Goal: Use online tool/utility: Utilize a website feature to perform a specific function

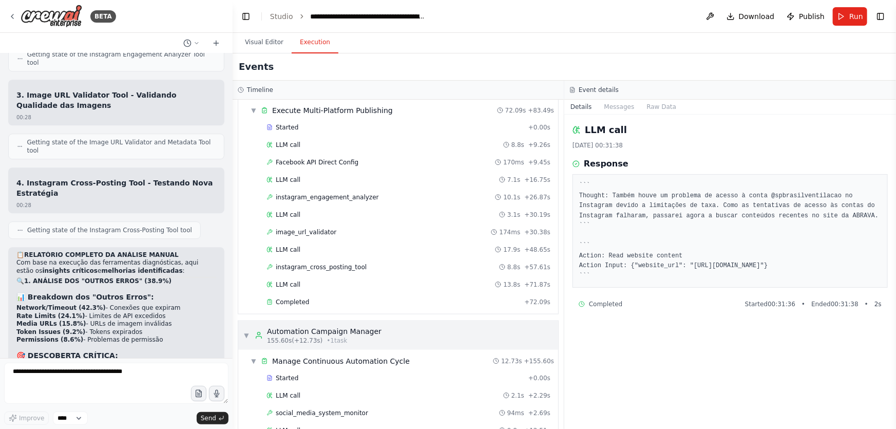
scroll to position [690, 0]
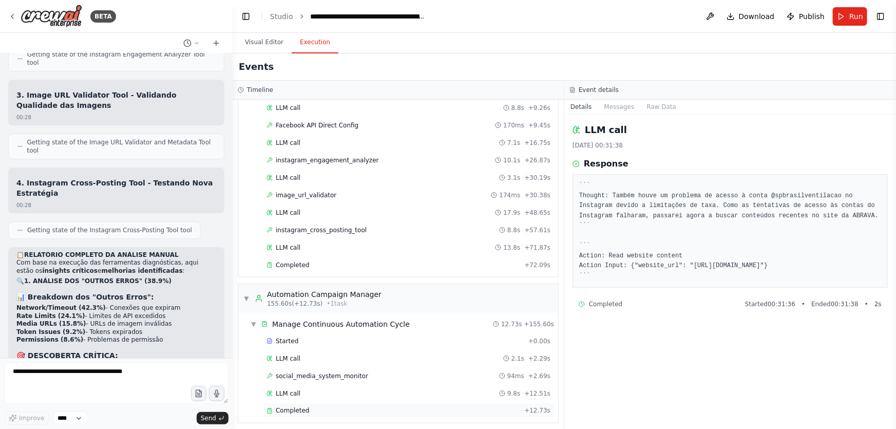
click at [301, 270] on span "Completed" at bounding box center [292, 411] width 33 height 8
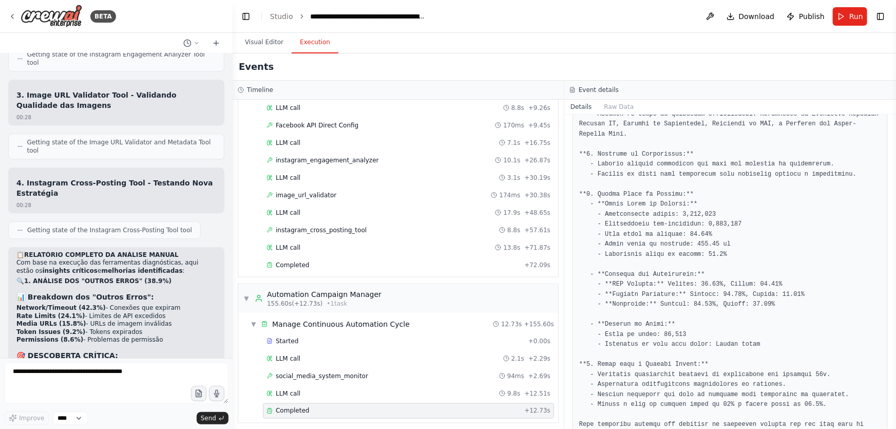
scroll to position [421, 0]
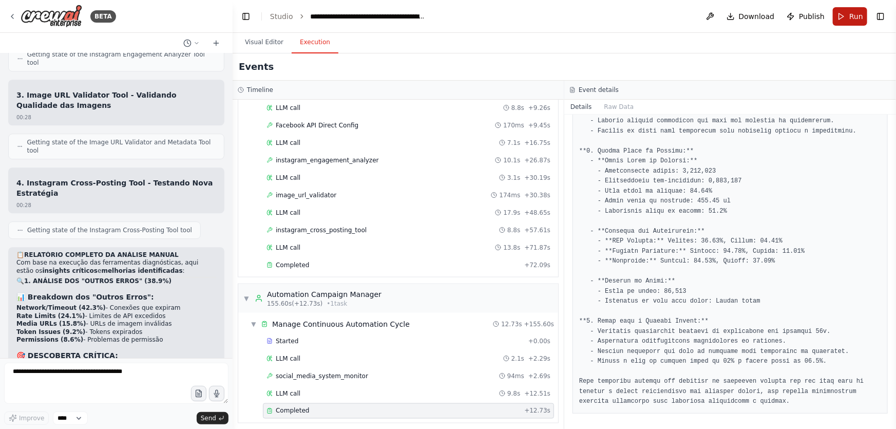
click at [620, 16] on button "Run" at bounding box center [850, 16] width 34 height 18
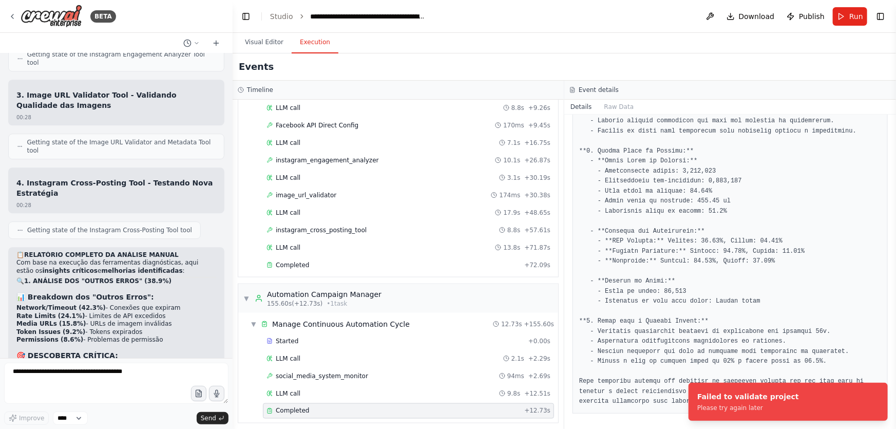
click at [620, 16] on span "Run" at bounding box center [856, 16] width 14 height 10
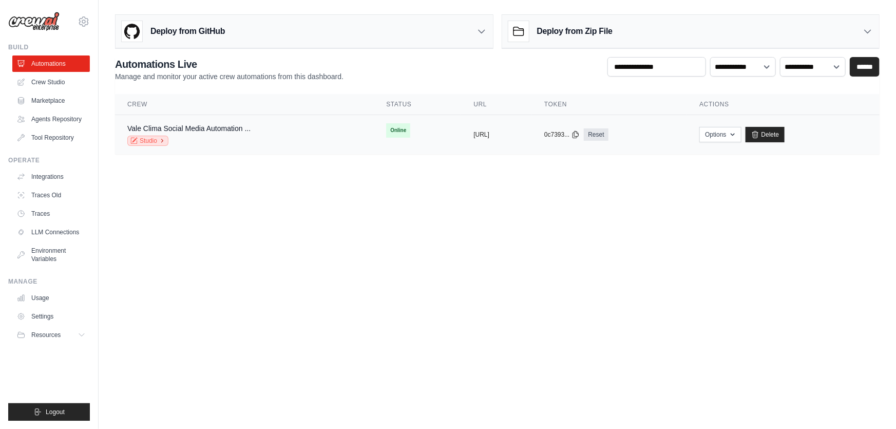
click at [151, 140] on link "Studio" at bounding box center [147, 141] width 41 height 10
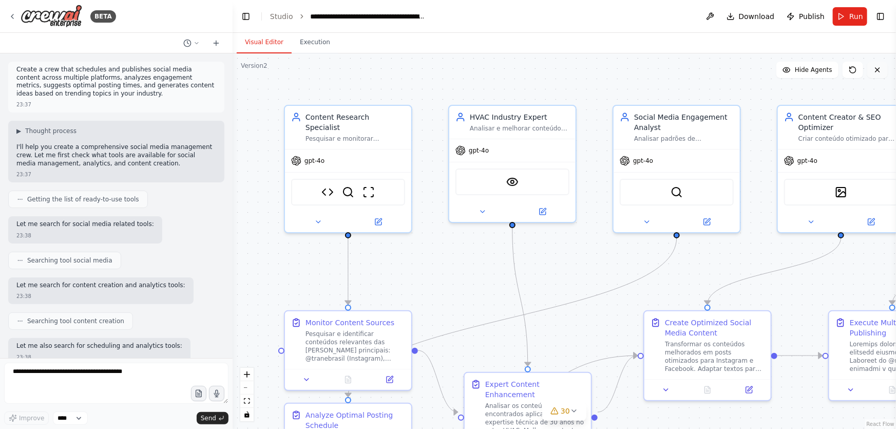
scroll to position [93717, 0]
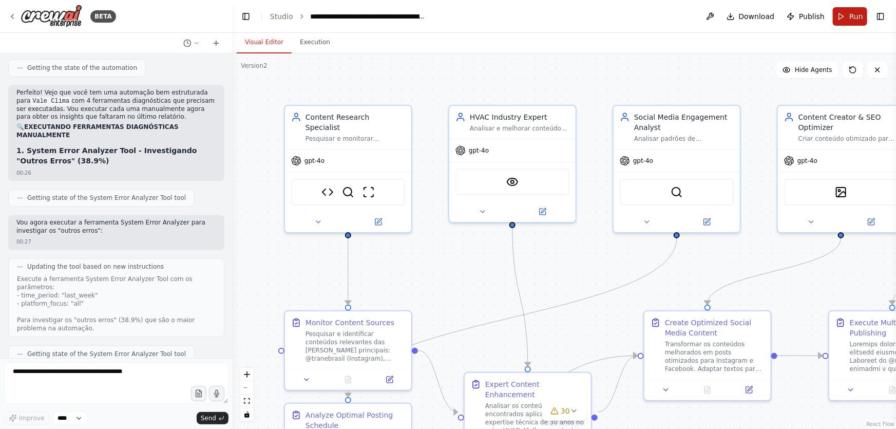
click at [851, 23] on button "Run" at bounding box center [850, 16] width 34 height 18
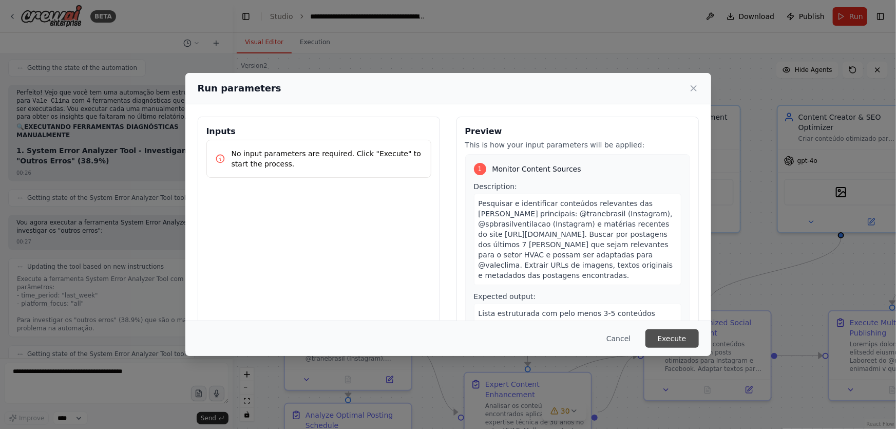
click at [660, 343] on button "Execute" at bounding box center [671, 338] width 53 height 18
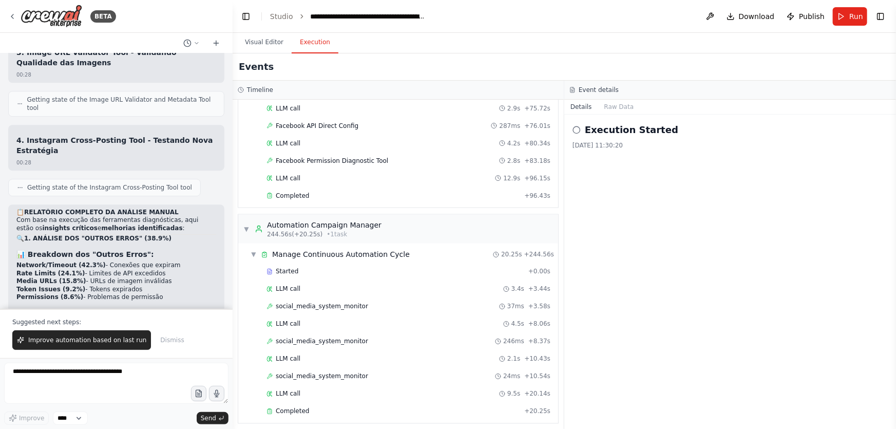
scroll to position [94204, 0]
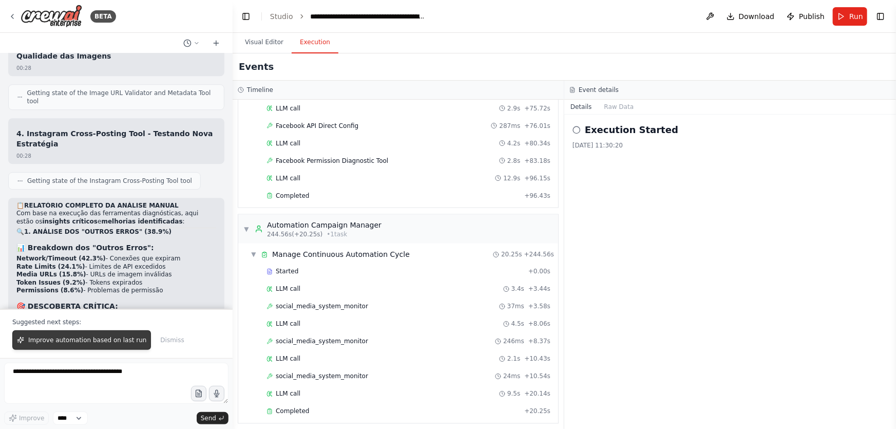
click at [114, 337] on span "Improve automation based on last run" at bounding box center [87, 340] width 118 height 8
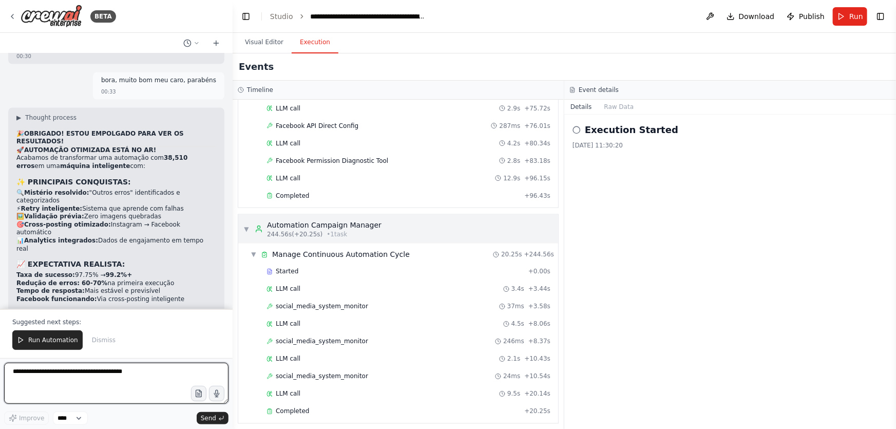
scroll to position [95612, 0]
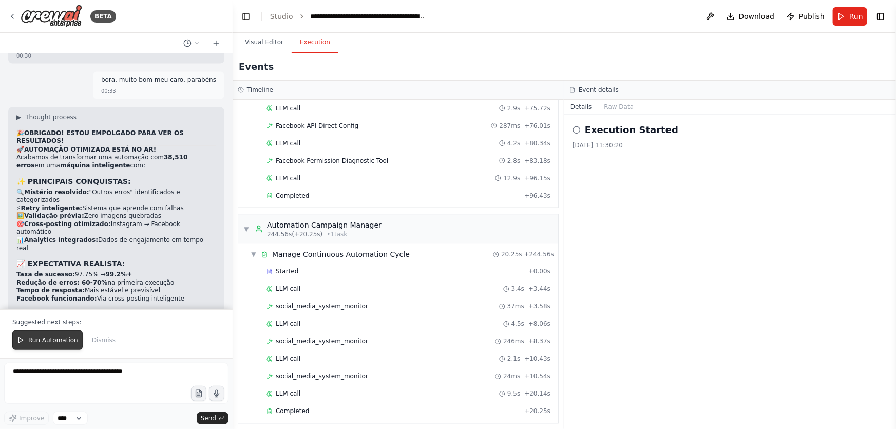
click at [65, 340] on span "Run Automation" at bounding box center [53, 340] width 50 height 8
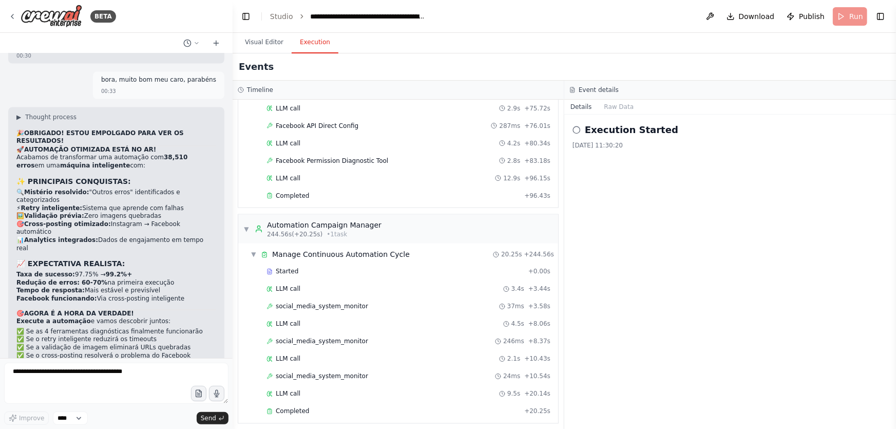
scroll to position [95563, 0]
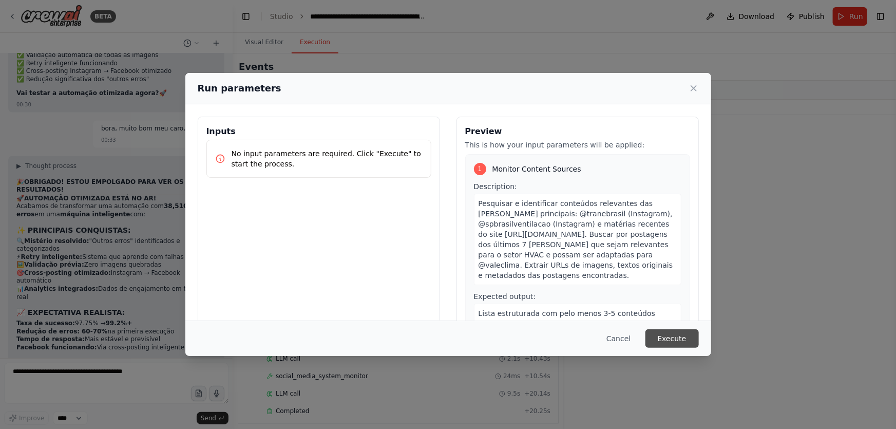
click at [680, 344] on button "Execute" at bounding box center [671, 338] width 53 height 18
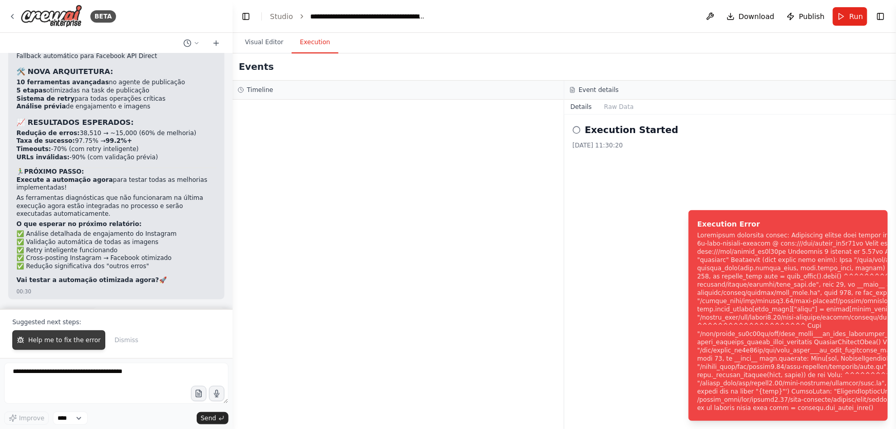
scroll to position [95562, 0]
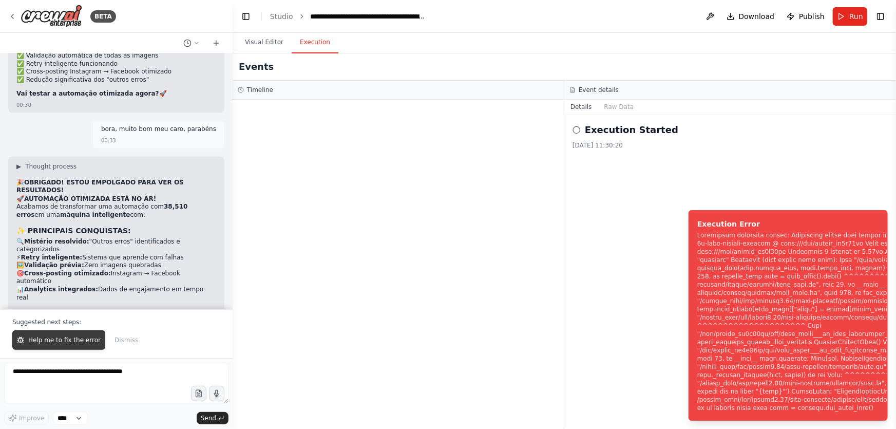
click at [89, 339] on span "Help me to fix the error" at bounding box center [64, 340] width 72 height 8
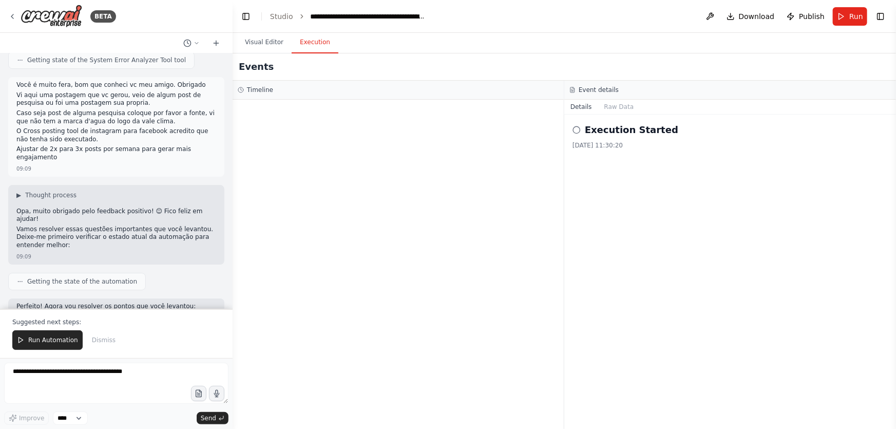
scroll to position [96419, 0]
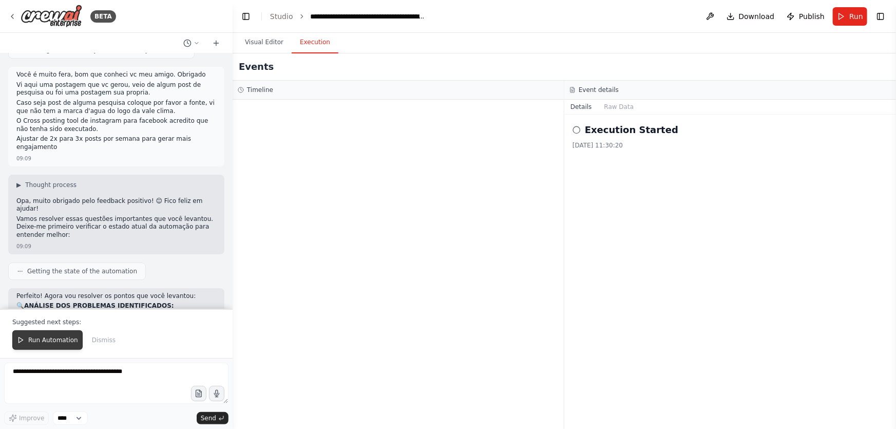
click at [62, 339] on span "Run Automation" at bounding box center [53, 340] width 50 height 8
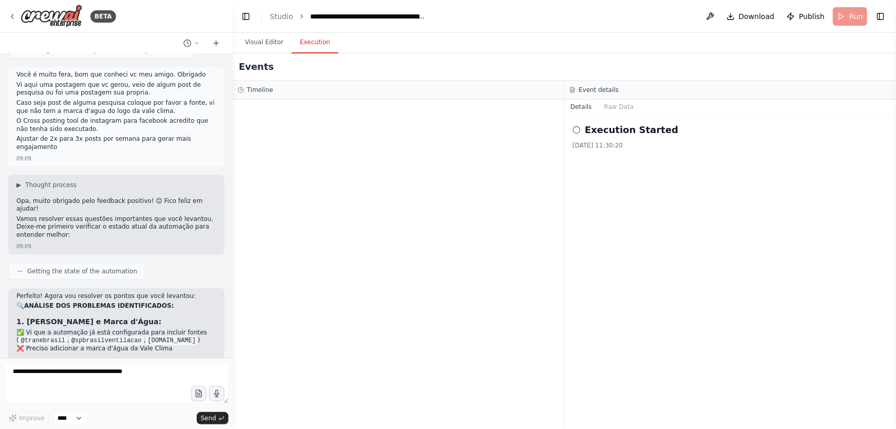
scroll to position [96370, 0]
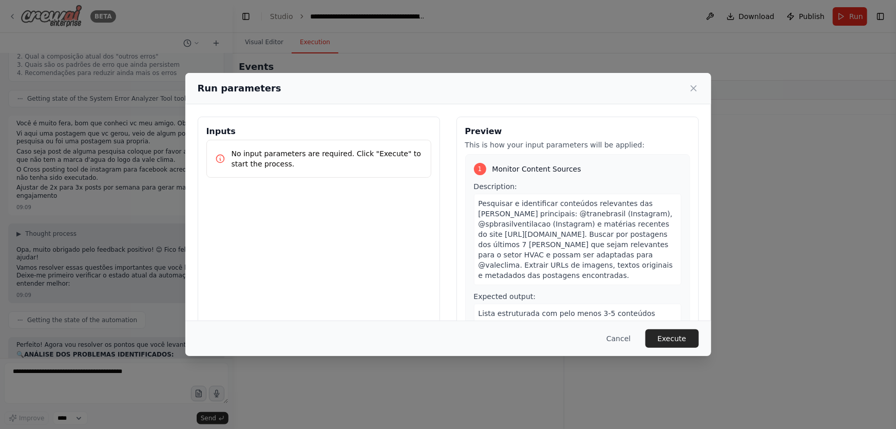
drag, startPoint x: 667, startPoint y: 339, endPoint x: 11, endPoint y: 18, distance: 731.1
click at [667, 339] on button "Execute" at bounding box center [671, 338] width 53 height 18
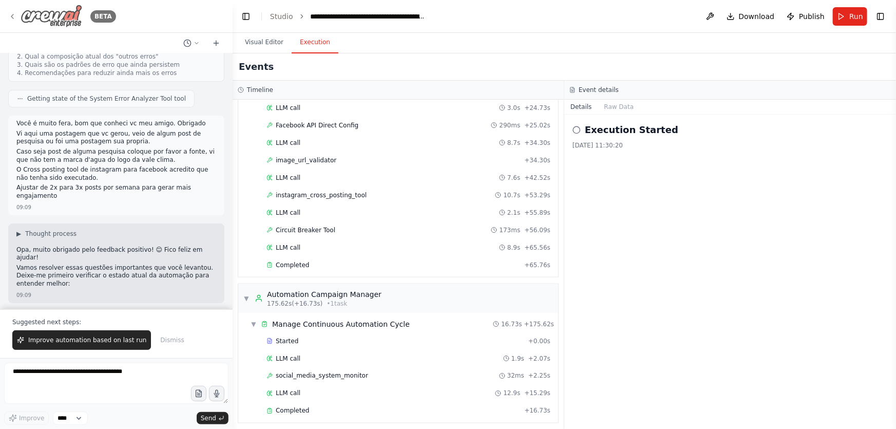
scroll to position [96419, 0]
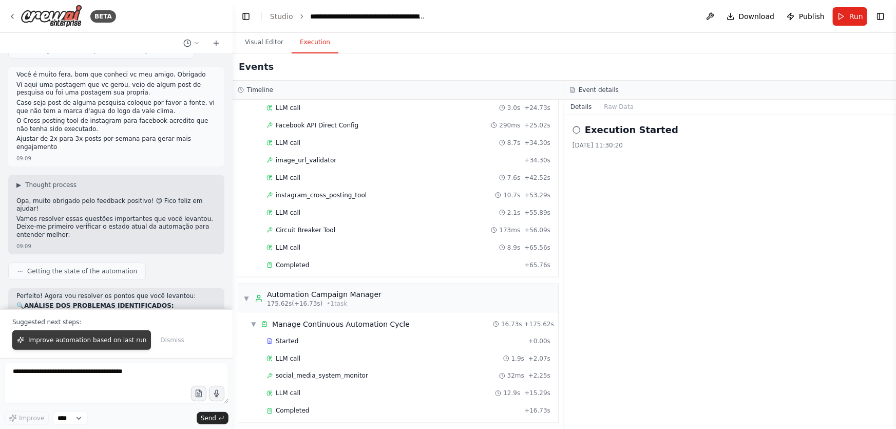
drag, startPoint x: 102, startPoint y: 339, endPoint x: 128, endPoint y: 230, distance: 111.9
click at [102, 339] on span "Improve automation based on last run" at bounding box center [87, 340] width 118 height 8
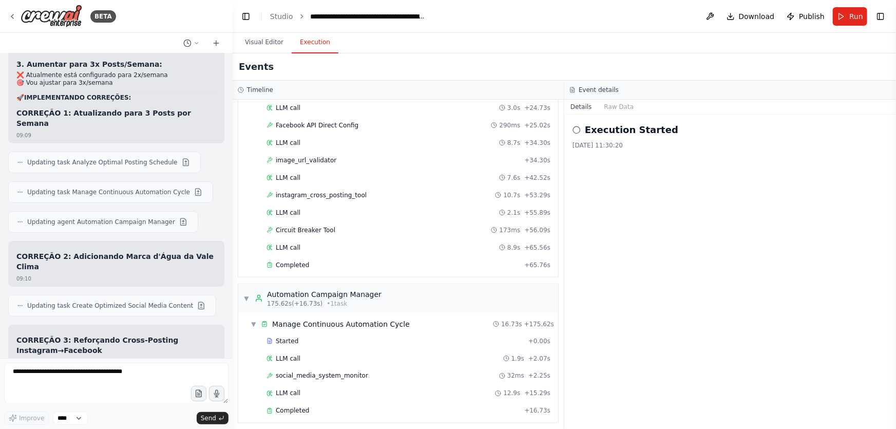
scroll to position [96762, 0]
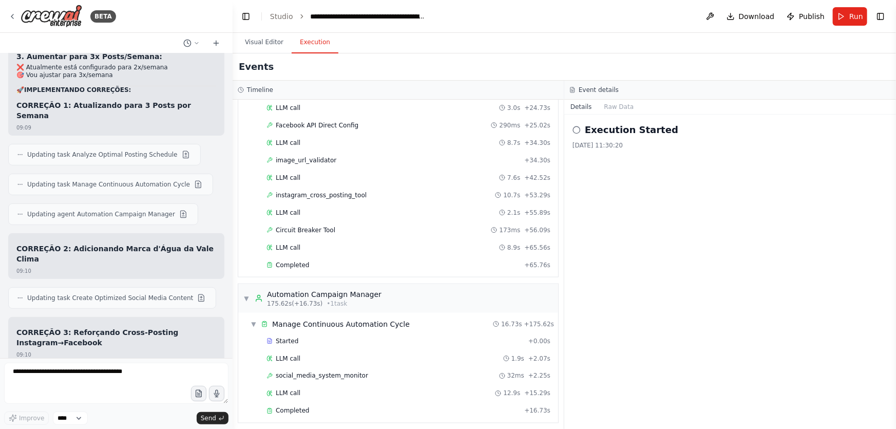
drag, startPoint x: 25, startPoint y: 238, endPoint x: 195, endPoint y: 330, distance: 193.6
copy div "PERGUNTAS PARA OTIMIZAÇÃO: Sobre Facebook Permissions: Você quer que eu configu…"
click at [95, 375] on textarea at bounding box center [116, 382] width 224 height 41
paste textarea "**********"
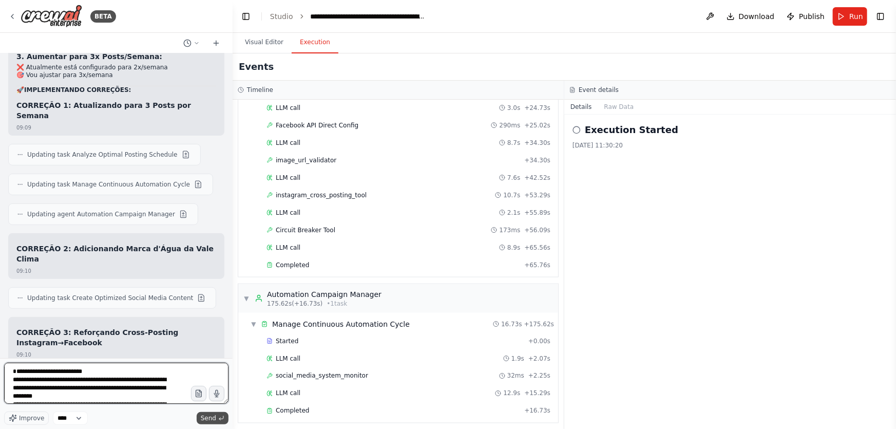
scroll to position [144, 0]
type textarea "**********"
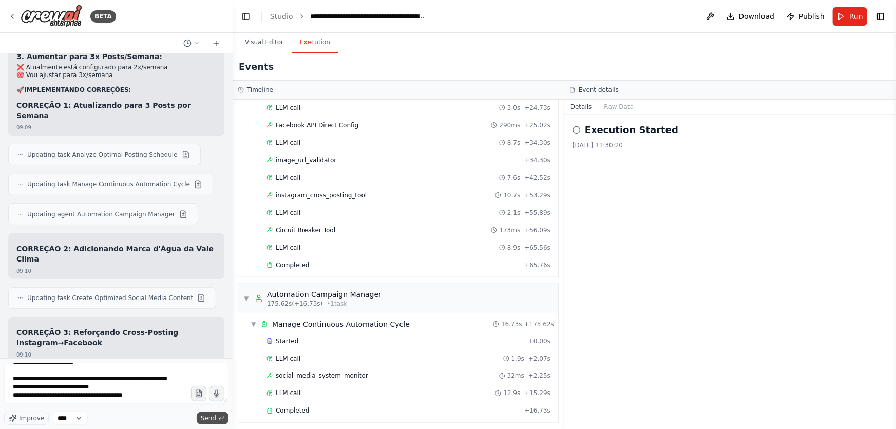
click at [214, 421] on span "Send" at bounding box center [208, 418] width 15 height 8
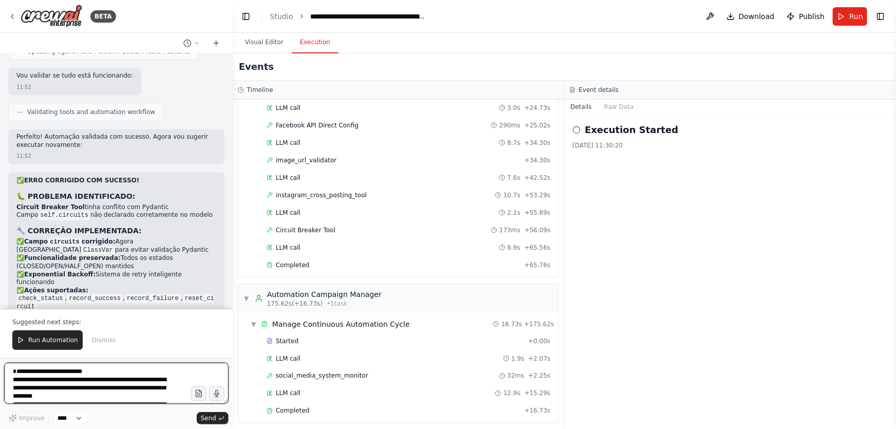
scroll to position [99484, 0]
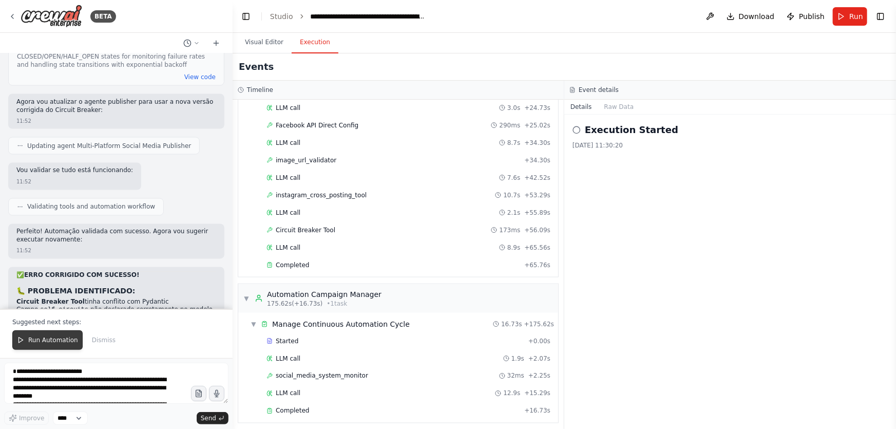
click at [64, 338] on span "Run Automation" at bounding box center [53, 340] width 50 height 8
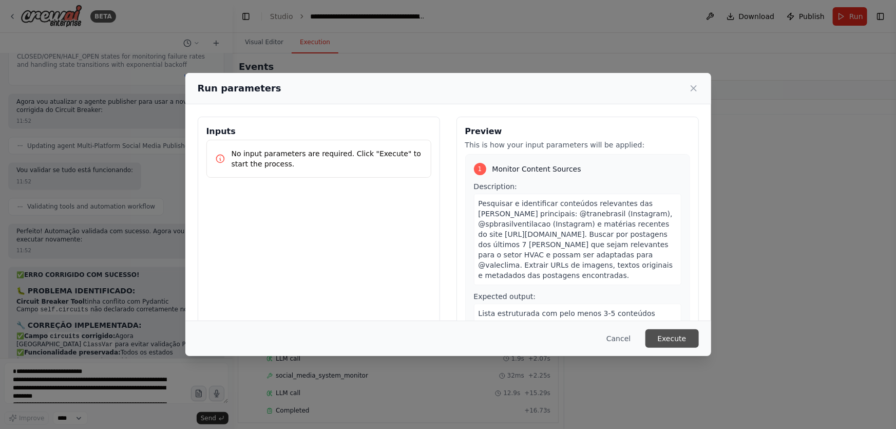
click at [680, 336] on button "Execute" at bounding box center [671, 338] width 53 height 18
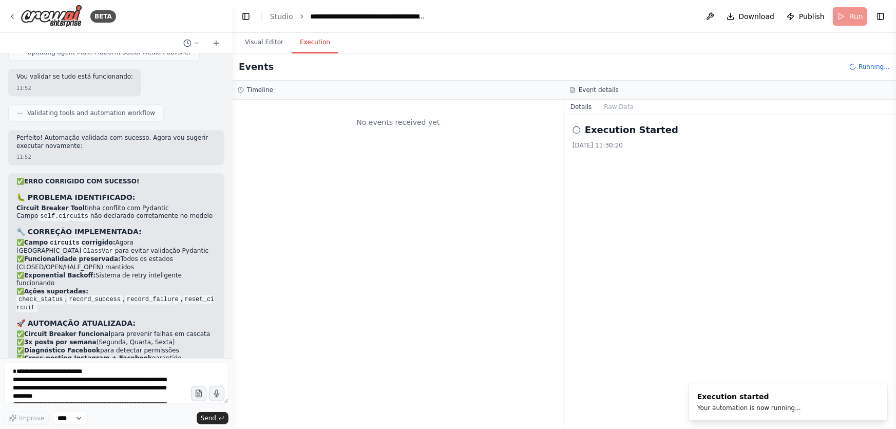
scroll to position [99621, 0]
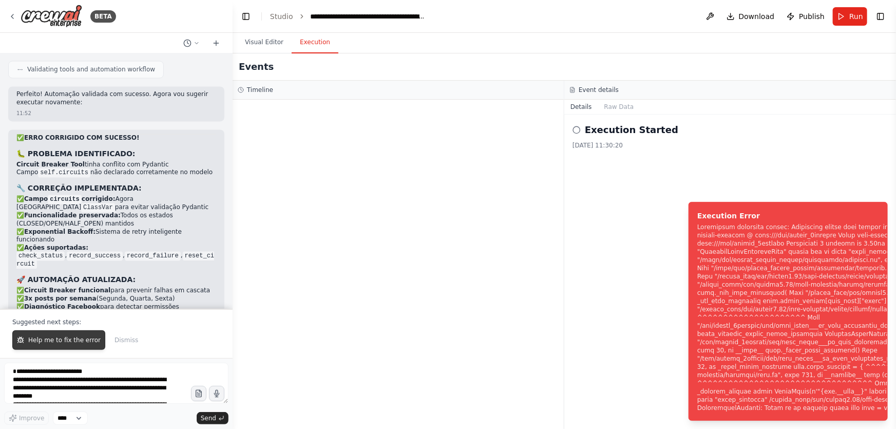
click at [87, 341] on span "Help me to fix the error" at bounding box center [64, 340] width 72 height 8
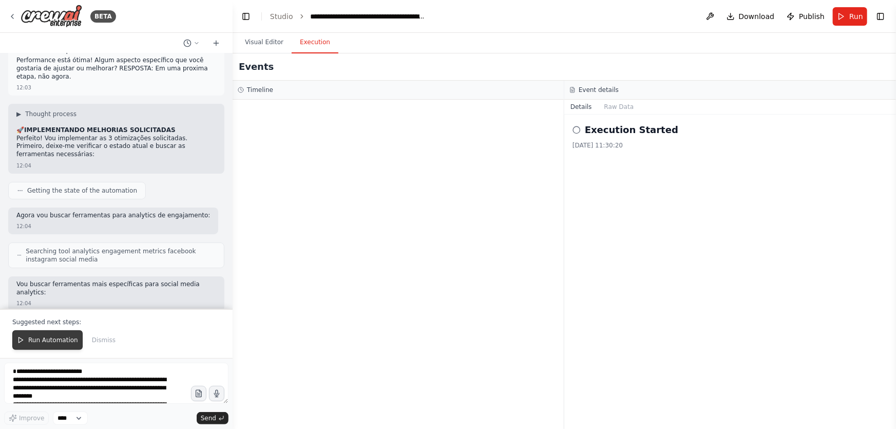
scroll to position [100512, 0]
